Goal: Check status: Check status

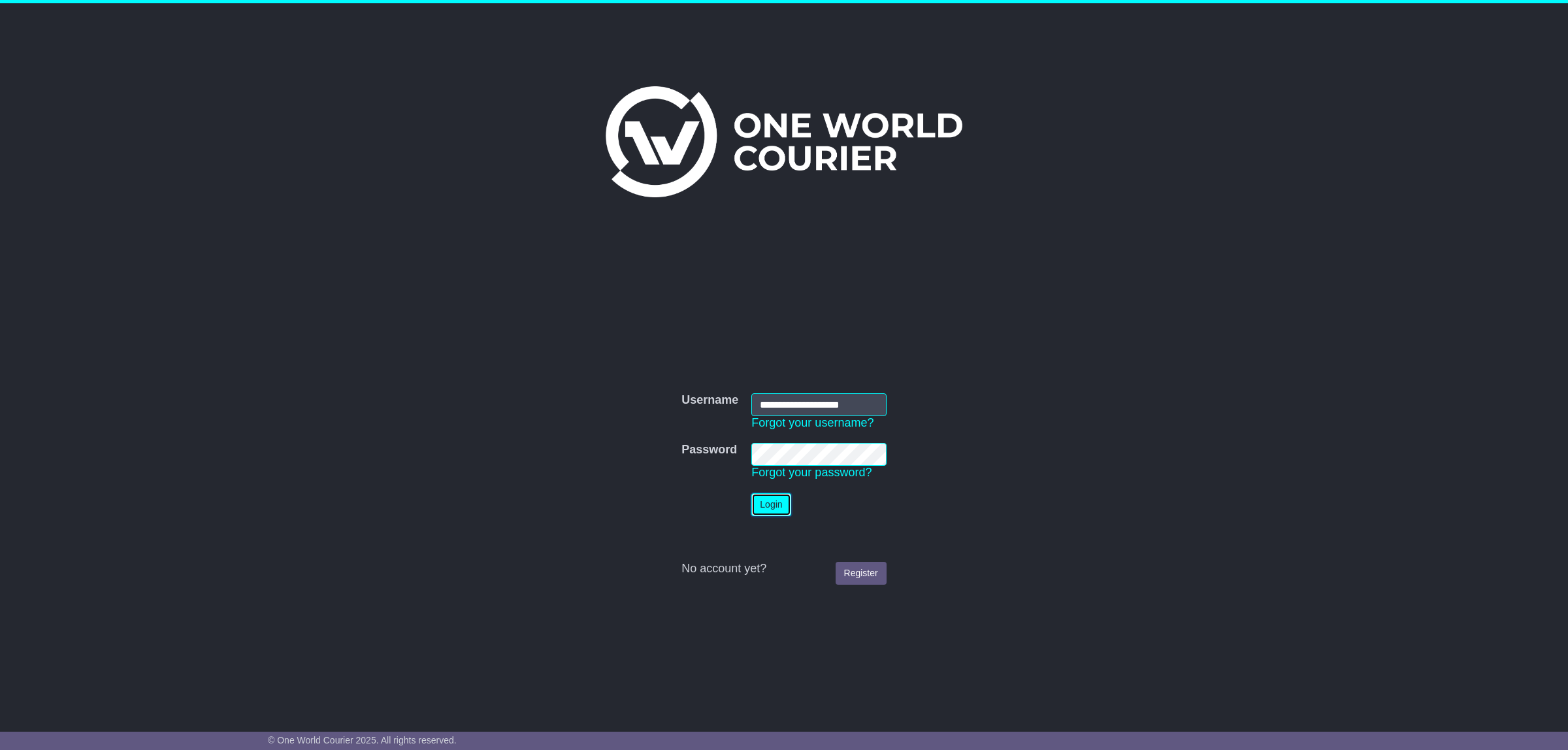
click at [763, 503] on button "Login" at bounding box center [771, 505] width 39 height 23
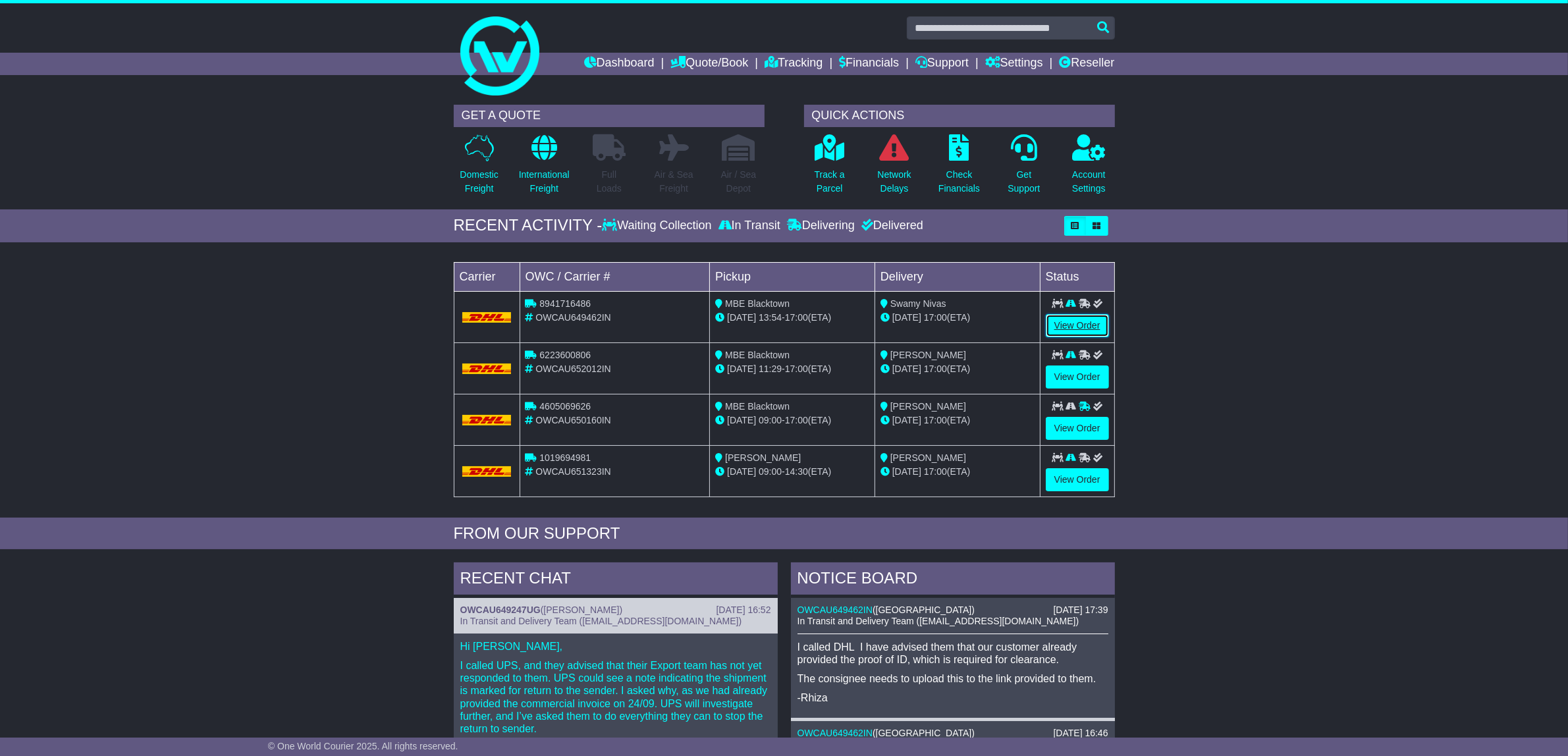
click at [1083, 323] on link "View Order" at bounding box center [1077, 326] width 63 height 23
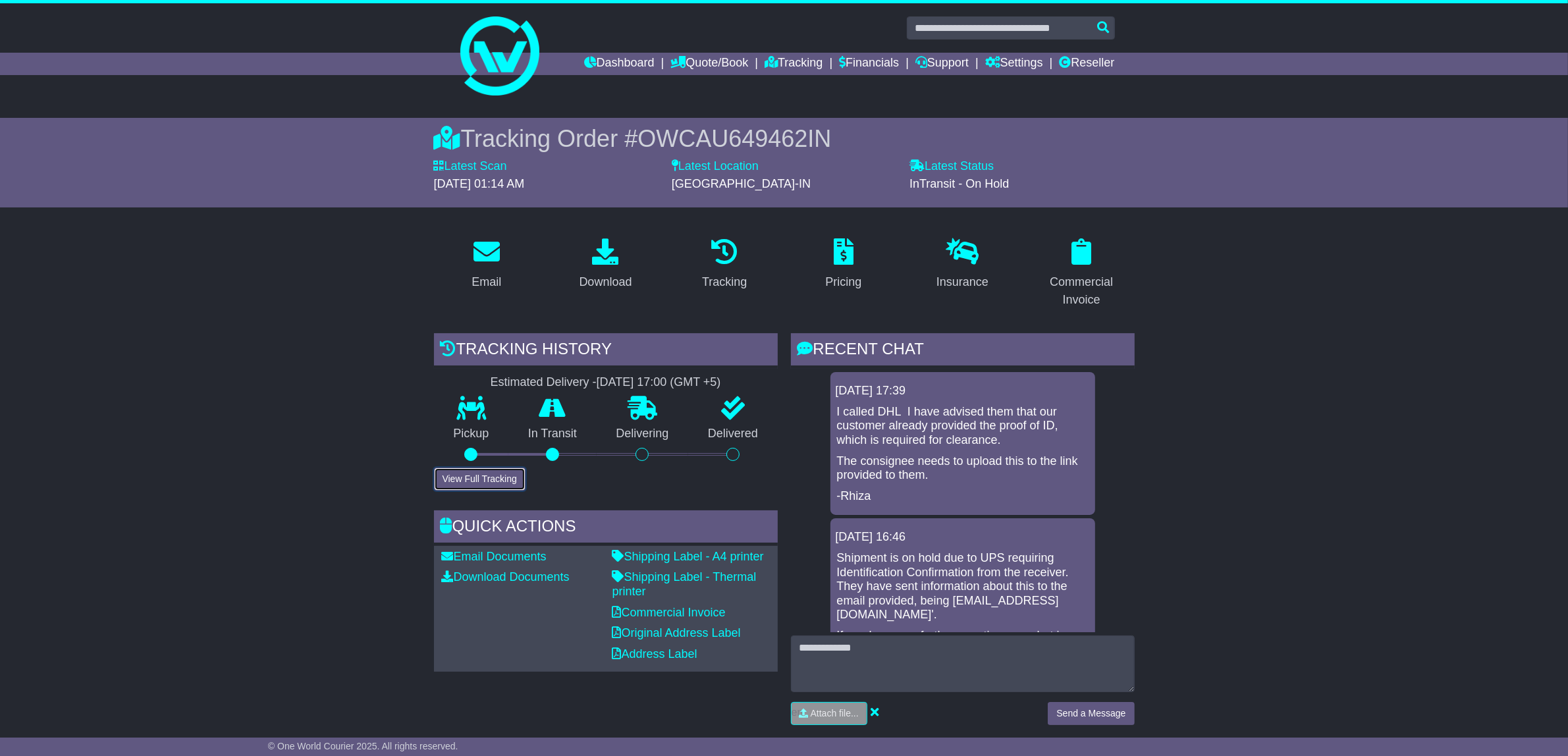
click at [498, 474] on button "View Full Tracking" at bounding box center [479, 479] width 91 height 23
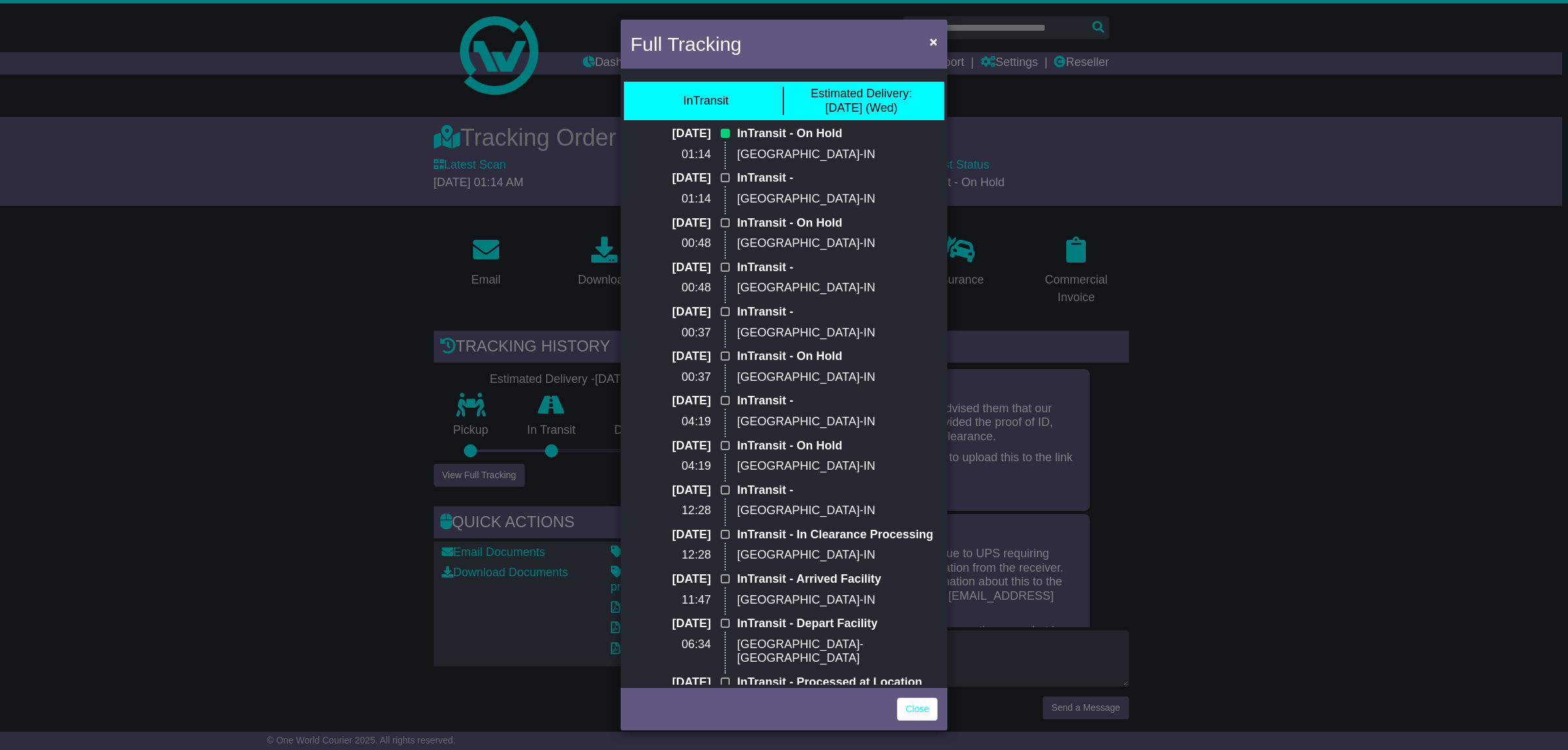
click at [269, 387] on div "Full Tracking × InTransit Estimated Delivery: 01 Oct (Wed) 30 Sep 2025 01:14 In…" at bounding box center [784, 375] width 1568 height 750
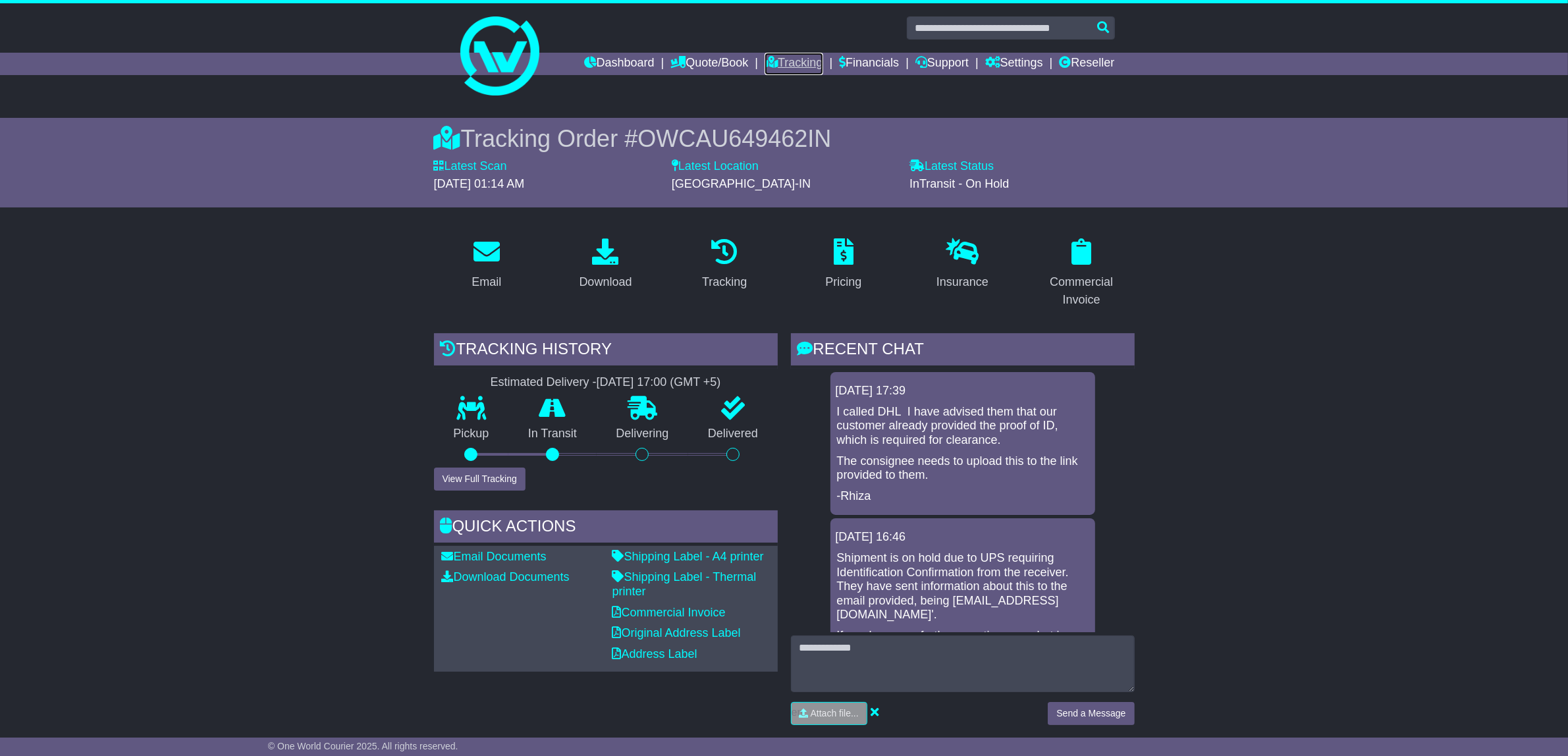
click at [802, 64] on link "Tracking" at bounding box center [793, 64] width 58 height 23
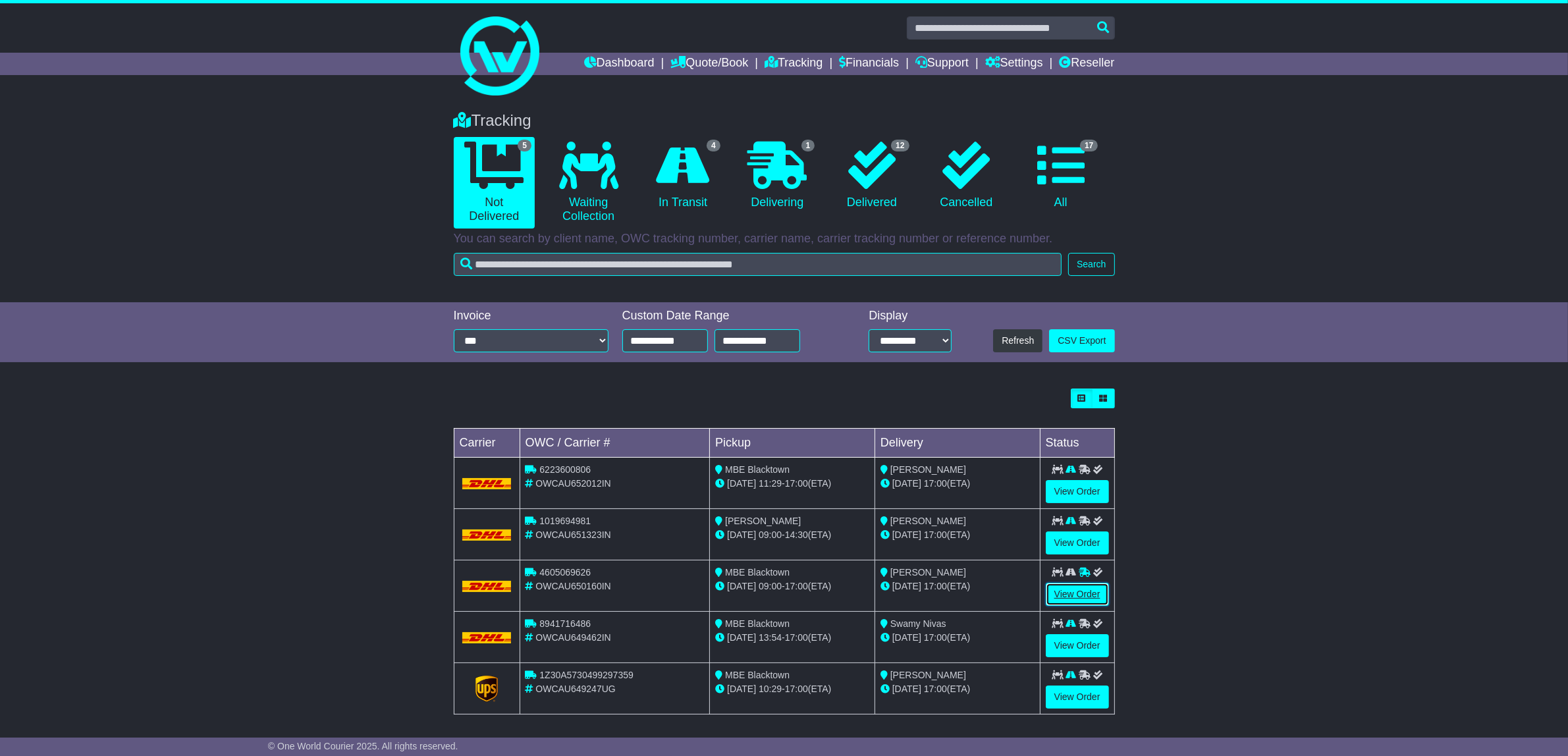
click at [1082, 591] on link "View Order" at bounding box center [1077, 594] width 63 height 23
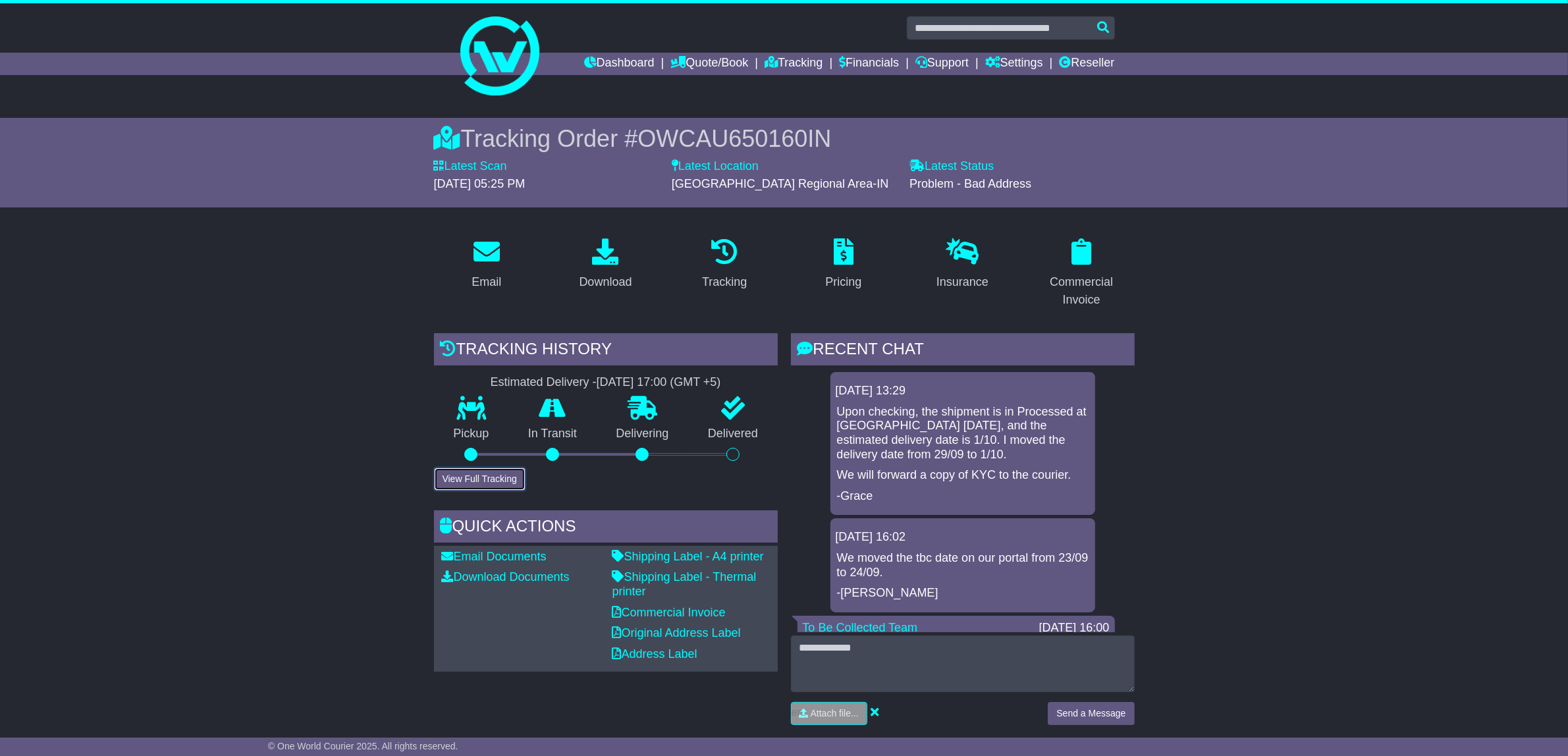
click at [492, 481] on button "View Full Tracking" at bounding box center [479, 479] width 91 height 23
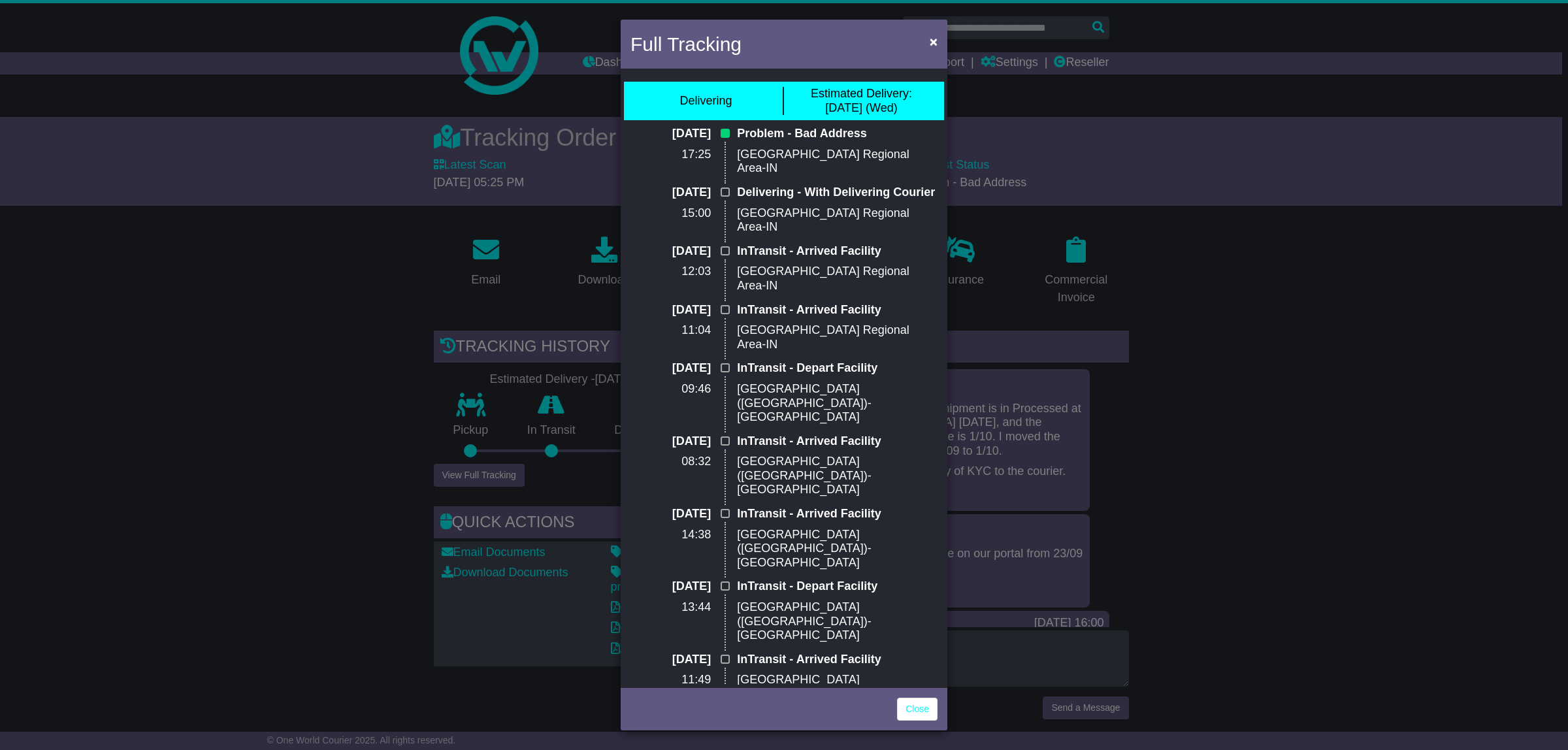
click at [286, 455] on div "Full Tracking × Delivering Estimated Delivery: 01 Oct (Wed) 29 Sep 2025 17:25 P…" at bounding box center [784, 375] width 1568 height 750
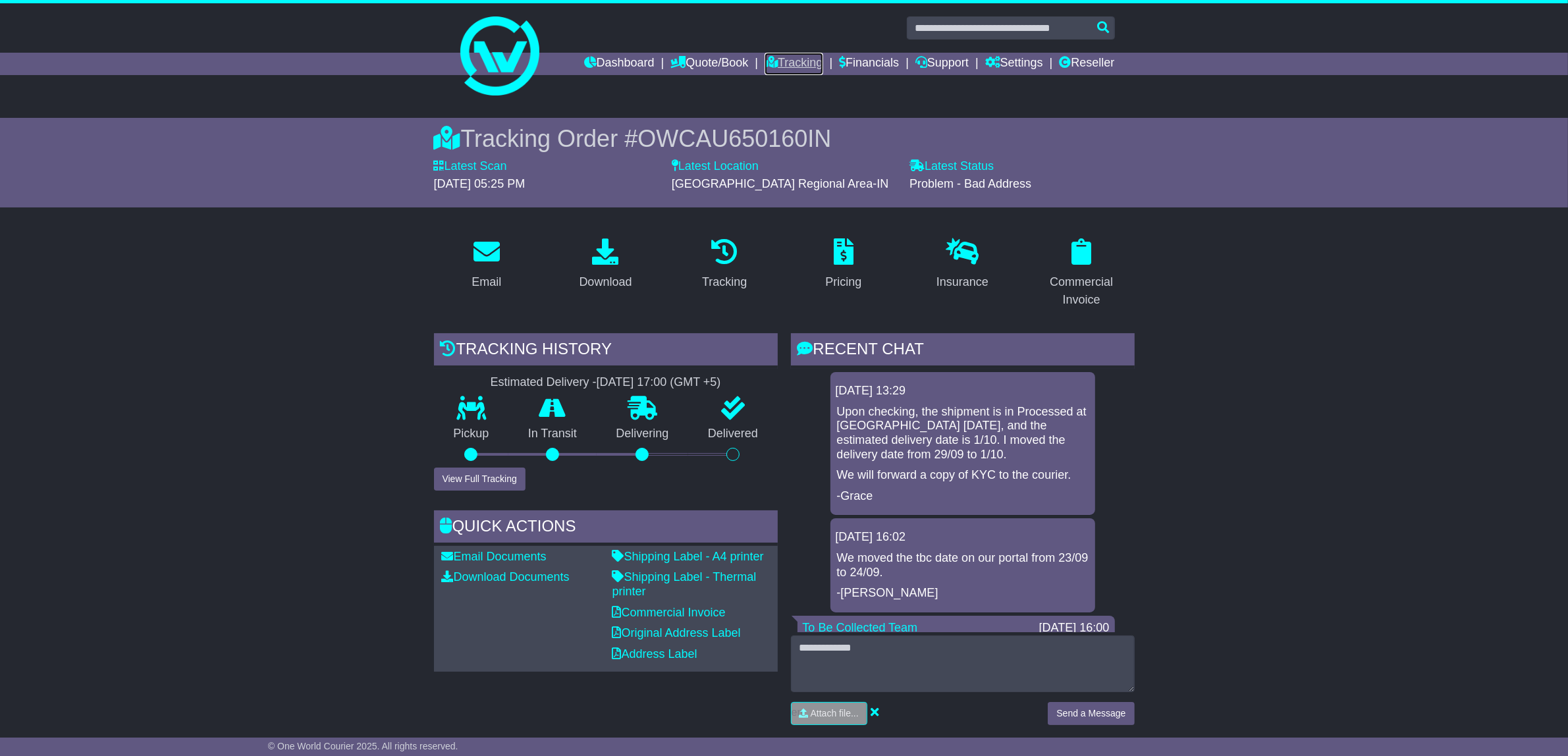
click at [797, 56] on link "Tracking" at bounding box center [793, 64] width 58 height 23
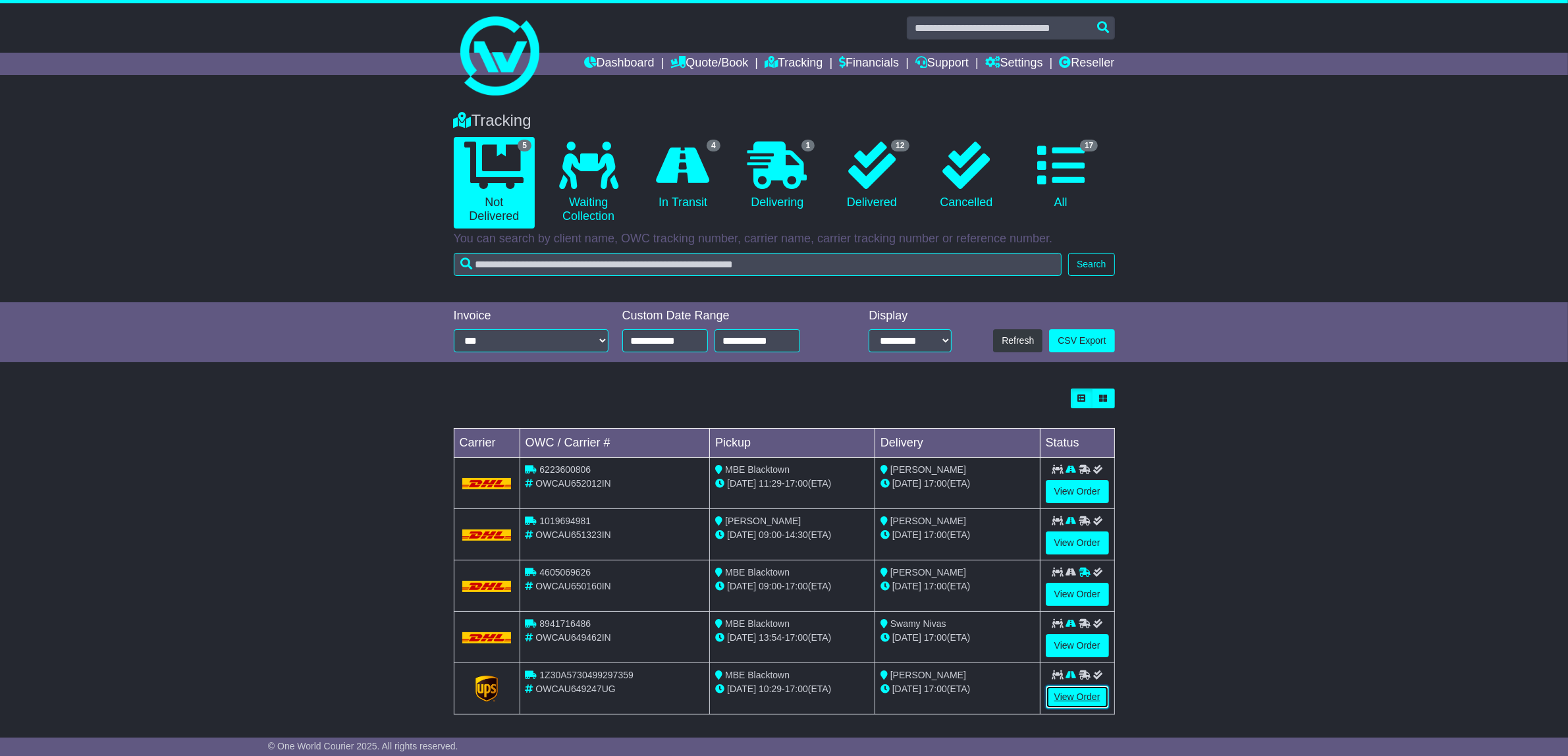
click at [1068, 700] on link "View Order" at bounding box center [1077, 697] width 63 height 23
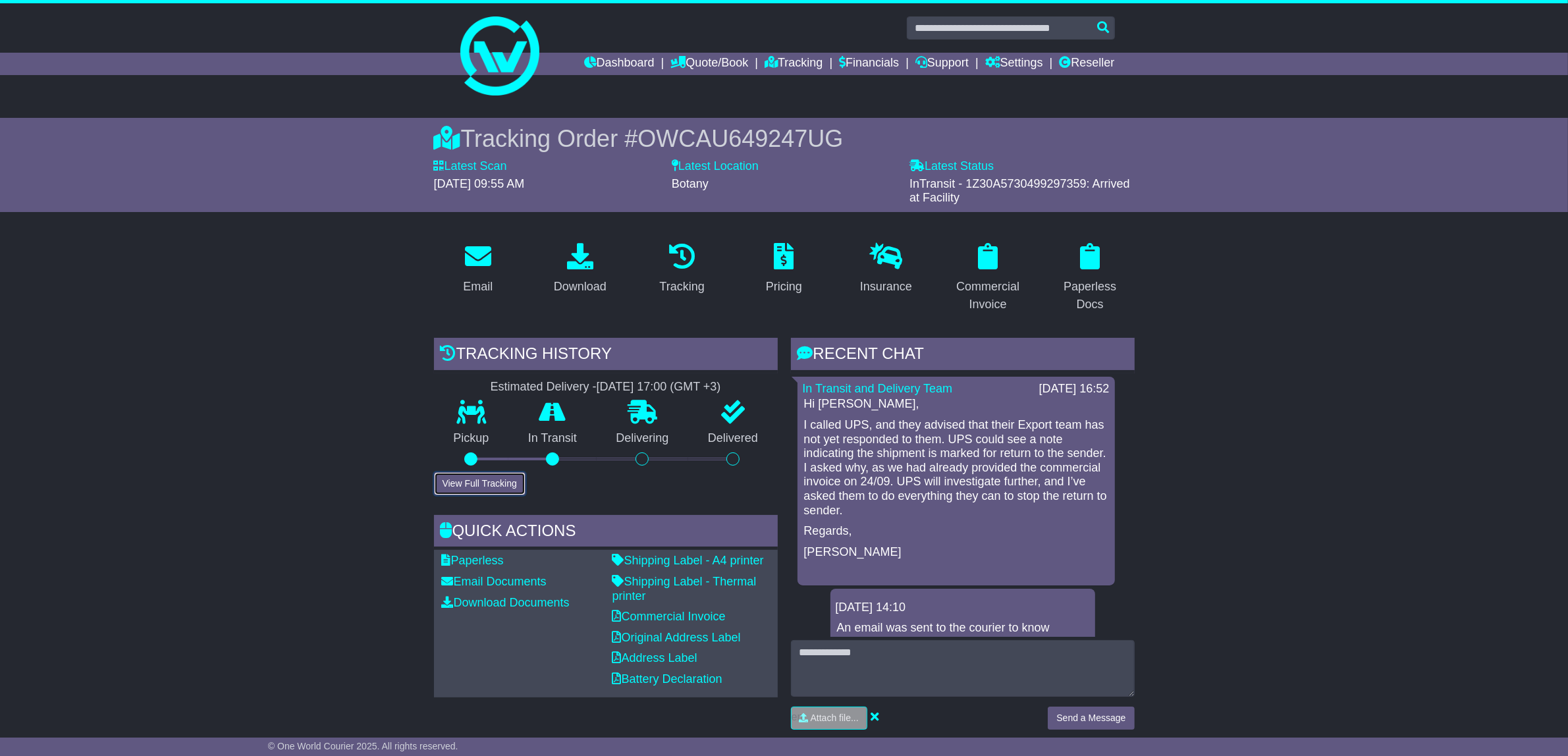
click at [507, 483] on button "View Full Tracking" at bounding box center [479, 483] width 91 height 23
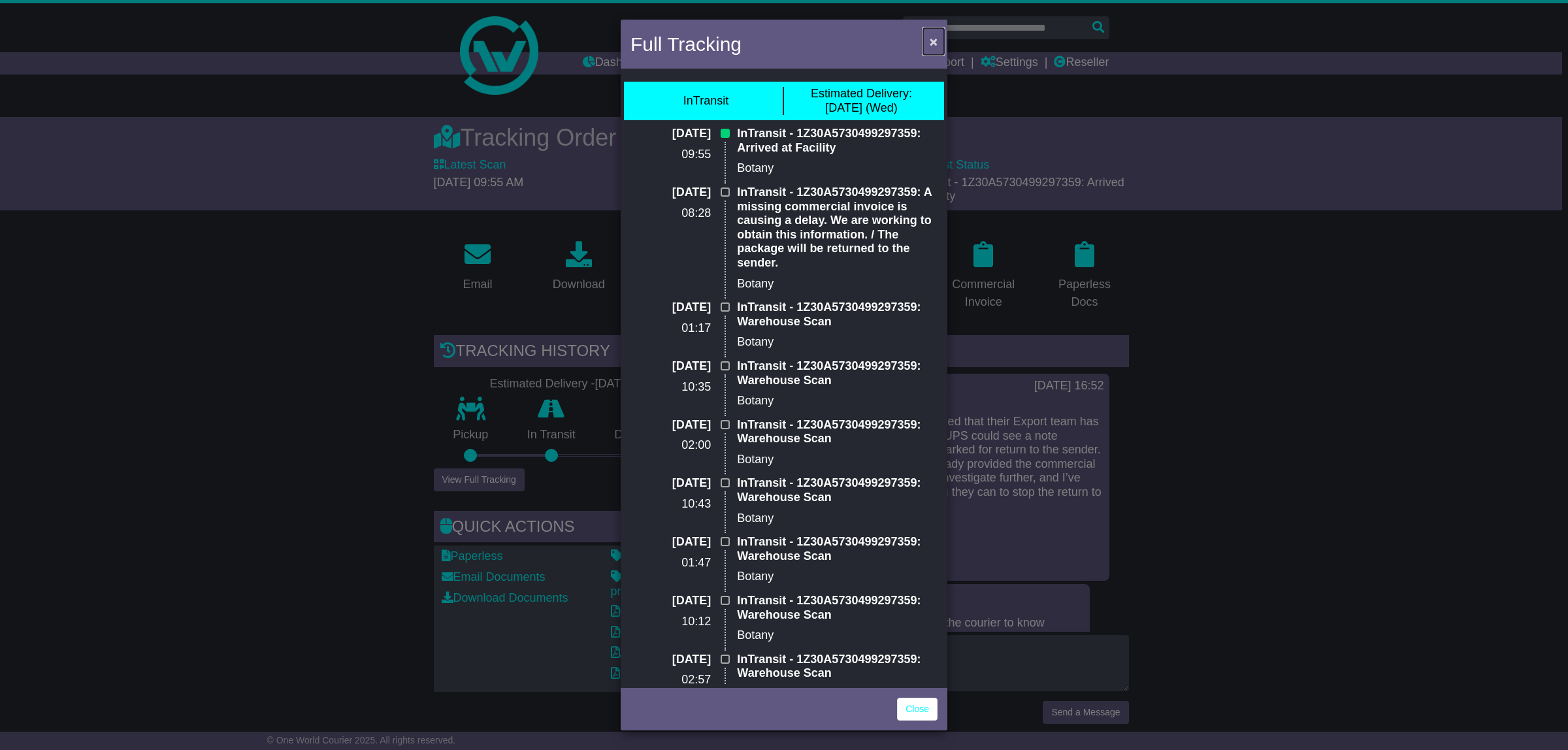
click at [933, 39] on span "×" at bounding box center [933, 41] width 8 height 15
